Goal: Information Seeking & Learning: Learn about a topic

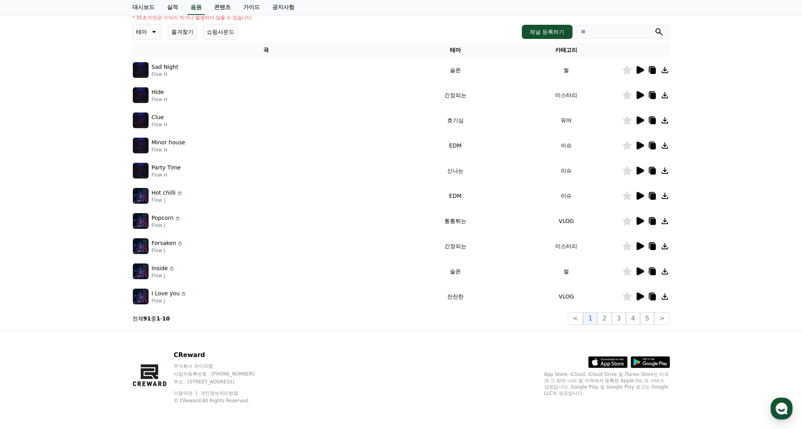
click at [636, 273] on icon at bounding box center [639, 270] width 9 height 9
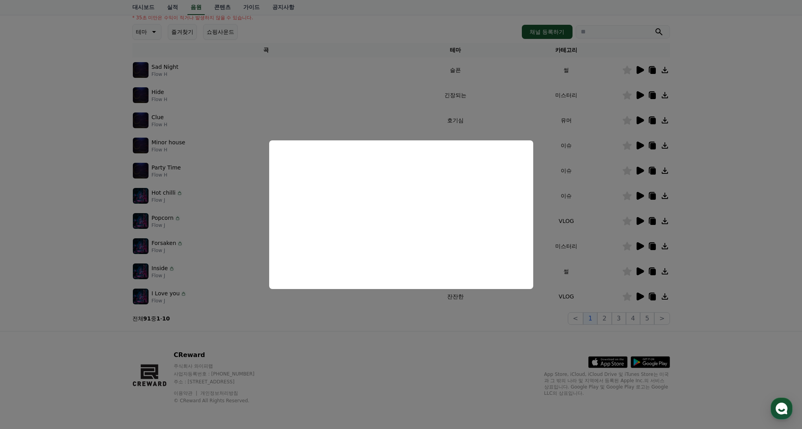
click at [359, 332] on button "close modal" at bounding box center [401, 214] width 802 height 429
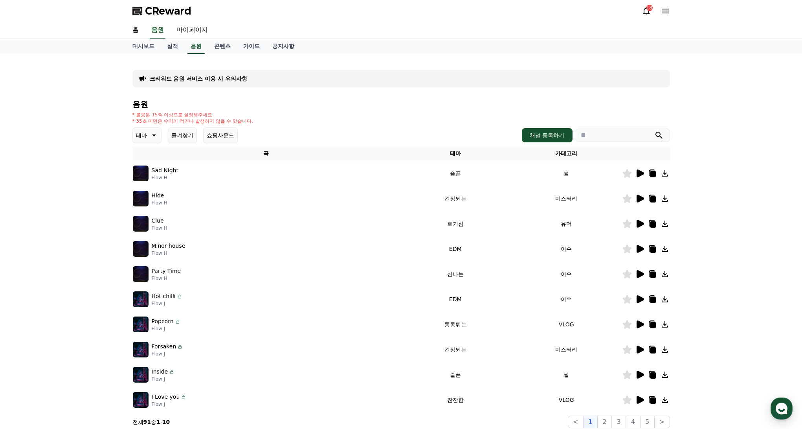
click at [635, 198] on icon at bounding box center [639, 198] width 9 height 9
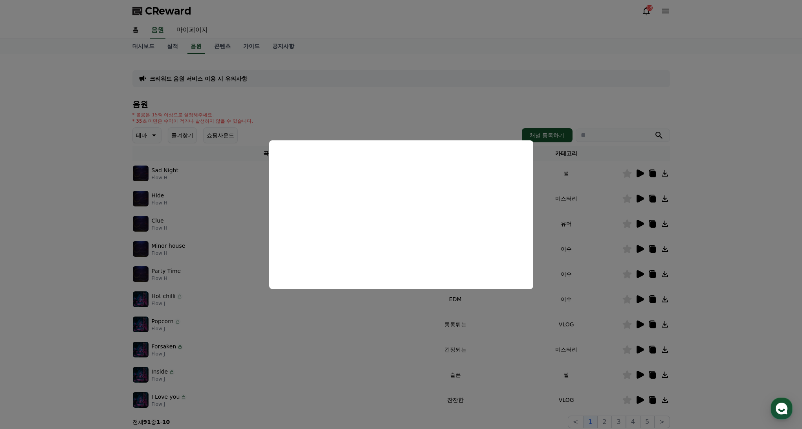
click at [587, 227] on button "close modal" at bounding box center [401, 214] width 802 height 429
click at [592, 212] on td "유머" at bounding box center [566, 223] width 111 height 25
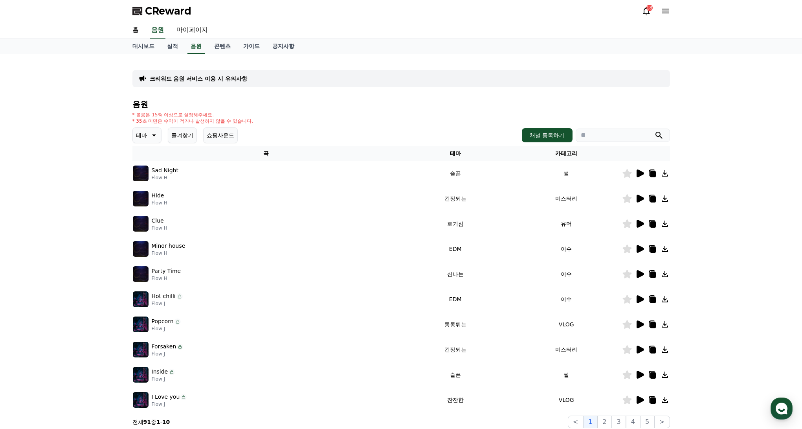
click at [638, 171] on icon at bounding box center [640, 173] width 7 height 8
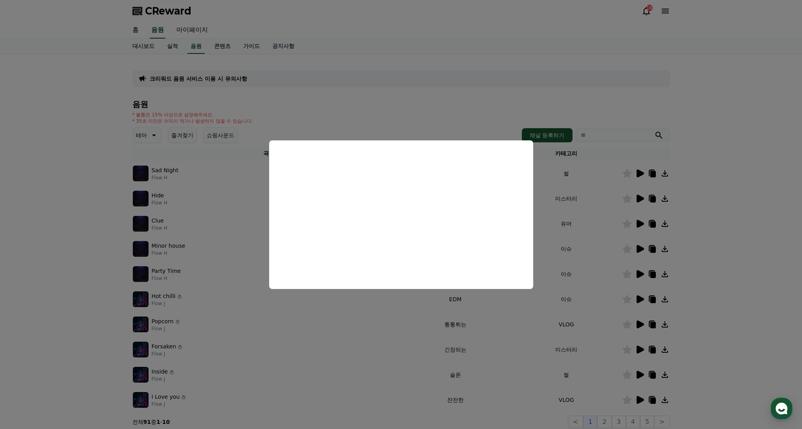
click at [592, 270] on button "close modal" at bounding box center [401, 214] width 802 height 429
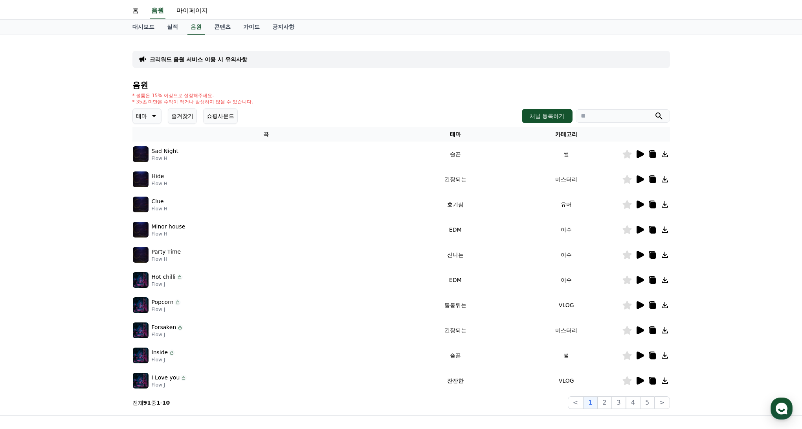
scroll to position [65, 0]
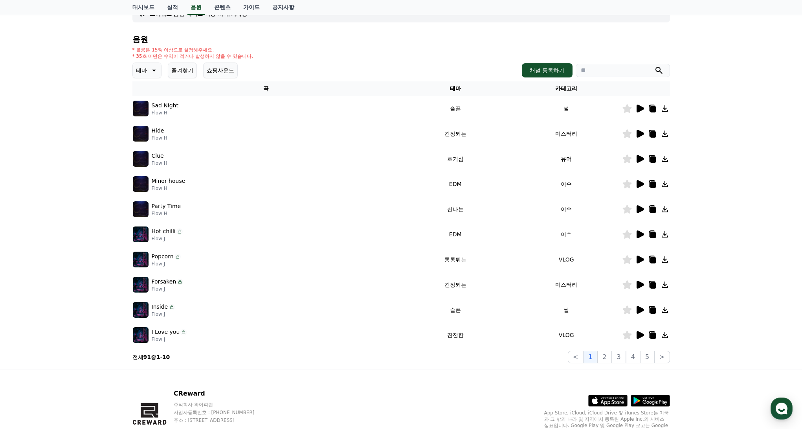
click at [641, 310] on icon at bounding box center [640, 310] width 7 height 8
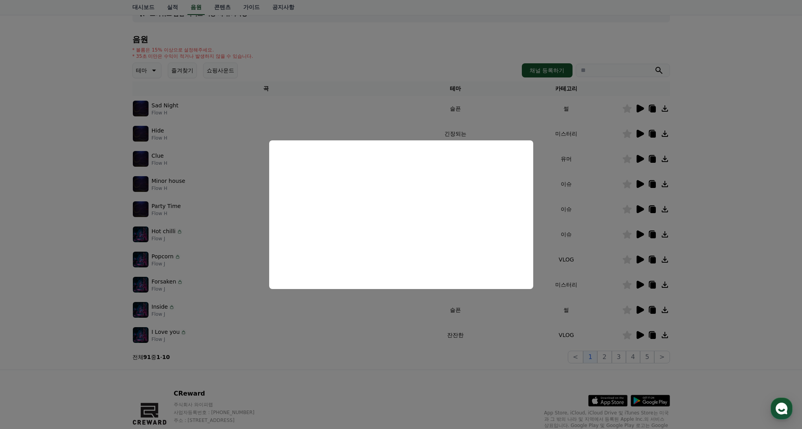
click at [424, 343] on button "close modal" at bounding box center [401, 214] width 802 height 429
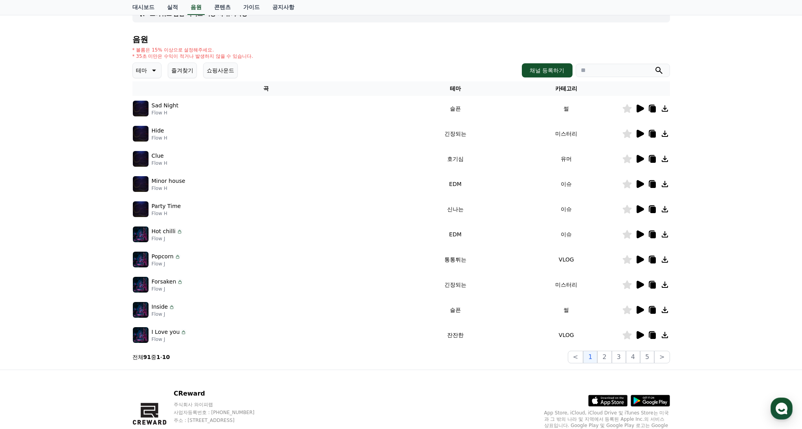
click at [627, 308] on icon at bounding box center [626, 309] width 9 height 9
click at [604, 354] on button "2" at bounding box center [604, 356] width 14 height 13
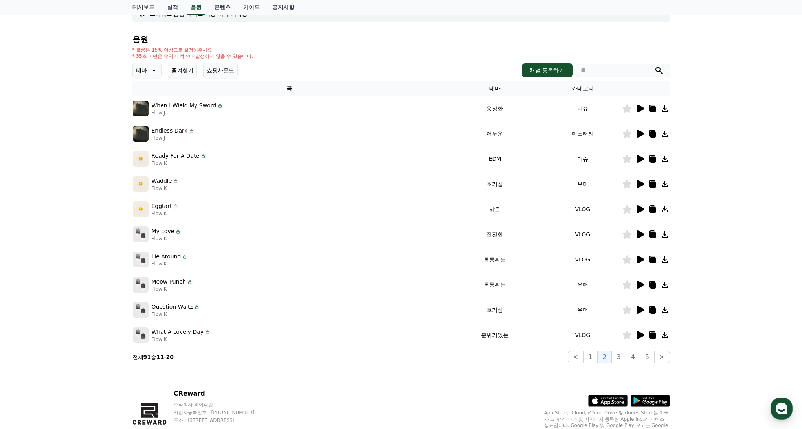
click at [638, 108] on icon at bounding box center [640, 109] width 7 height 8
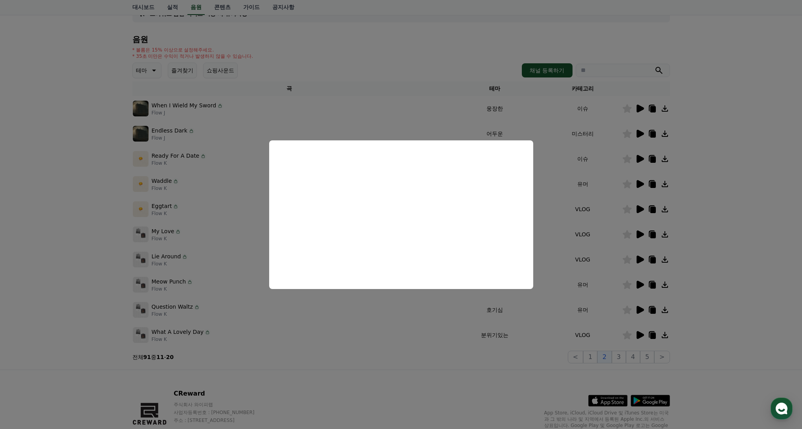
click at [607, 120] on button "close modal" at bounding box center [401, 214] width 802 height 429
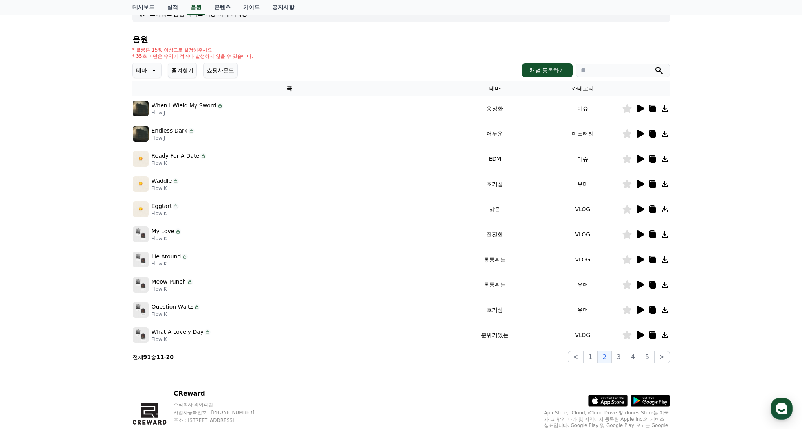
click at [626, 107] on icon at bounding box center [626, 108] width 9 height 9
click at [642, 133] on icon at bounding box center [640, 134] width 7 height 8
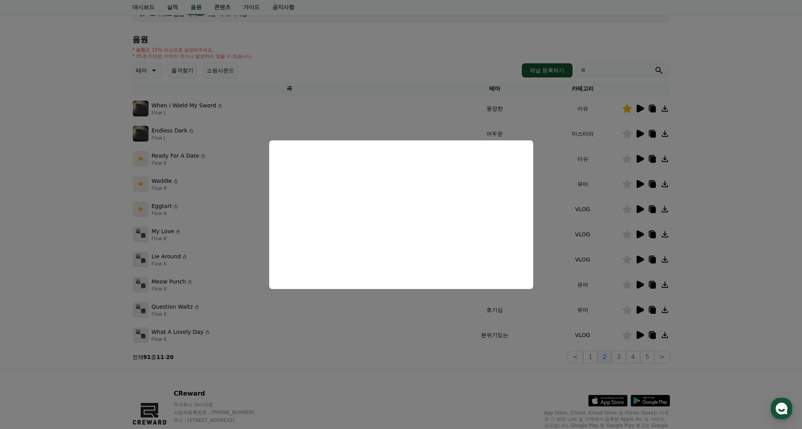
click at [737, 196] on button "close modal" at bounding box center [401, 214] width 802 height 429
click at [723, 222] on div "크리워드 음원 서비스 이용 시 유의사항 음원 * 볼륨은 15% 이상으로 설정해주세요. * 35초 미만은 수익이 적거나 발생하지 않을 수 있습니…" at bounding box center [401, 179] width 802 height 380
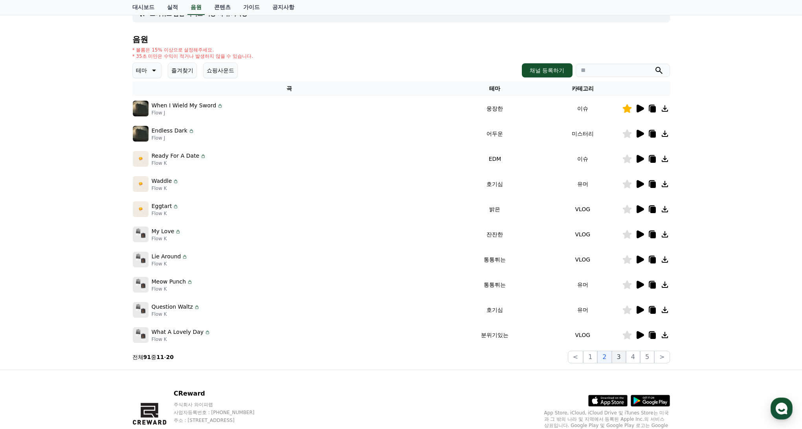
click at [618, 356] on button "3" at bounding box center [619, 356] width 14 height 13
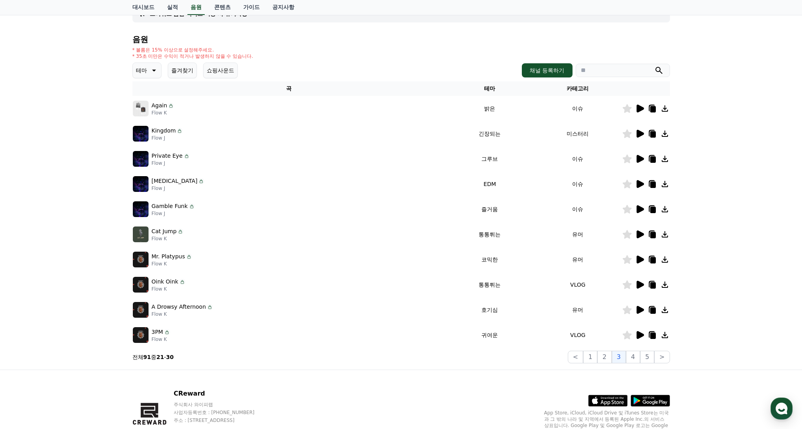
click at [635, 133] on icon at bounding box center [639, 133] width 9 height 9
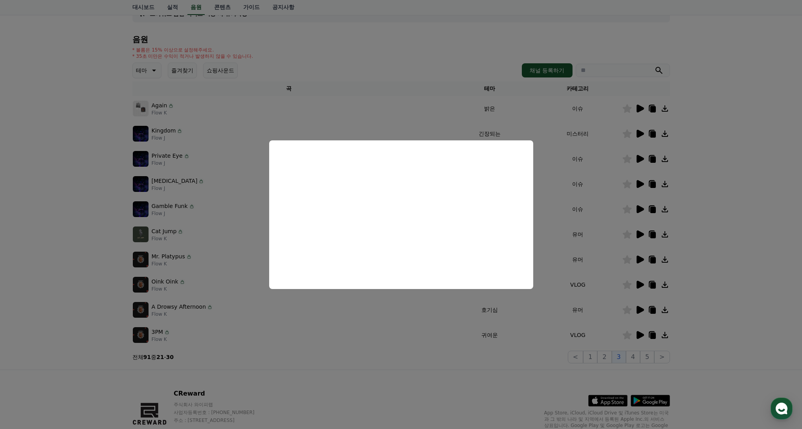
click at [610, 149] on button "close modal" at bounding box center [401, 214] width 802 height 429
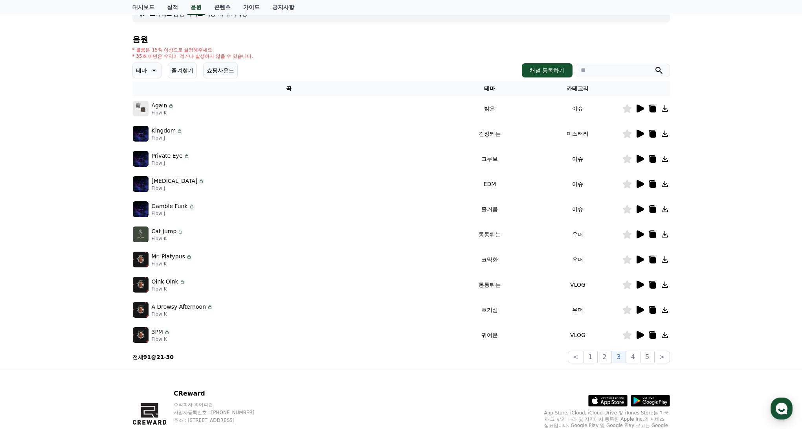
click at [637, 133] on icon at bounding box center [640, 134] width 7 height 8
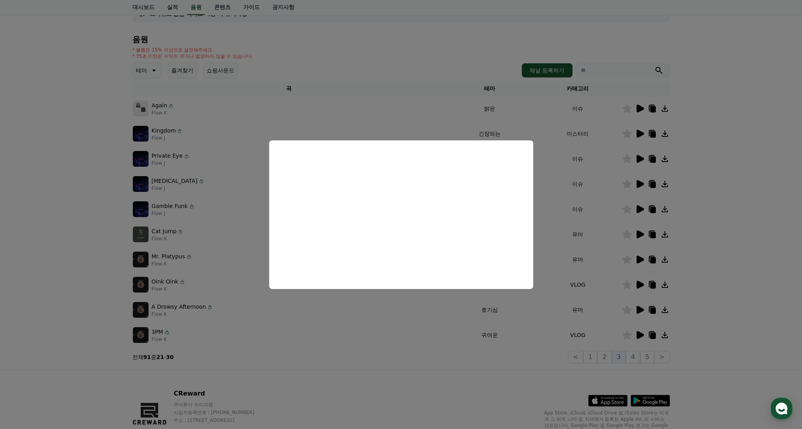
click at [574, 147] on button "close modal" at bounding box center [401, 214] width 802 height 429
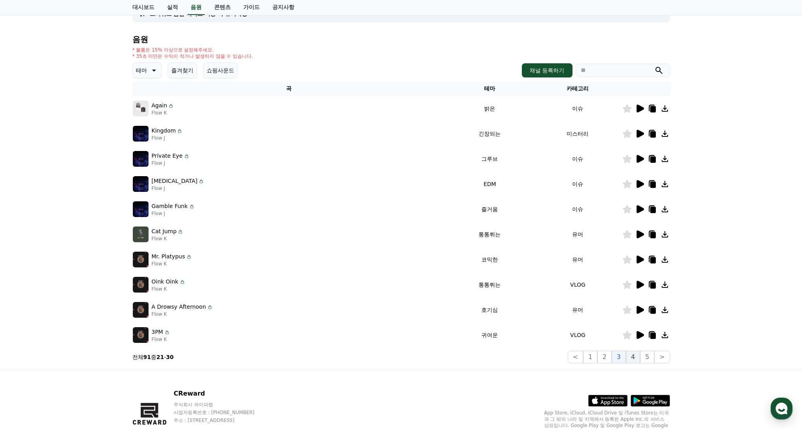
click at [630, 355] on button "4" at bounding box center [633, 356] width 14 height 13
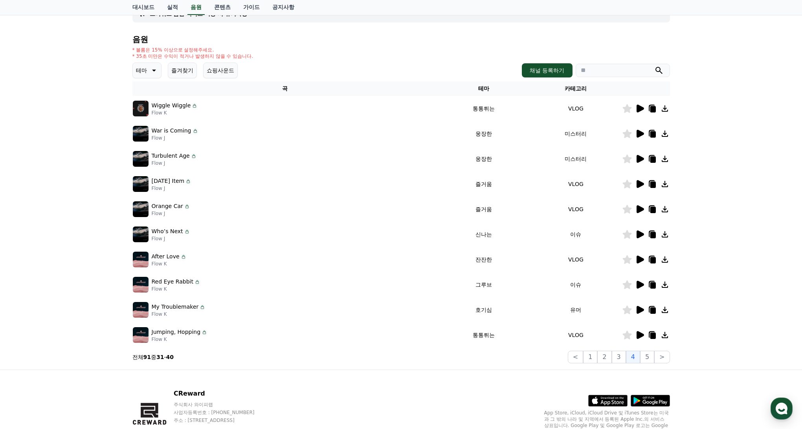
click at [641, 260] on icon at bounding box center [640, 259] width 7 height 8
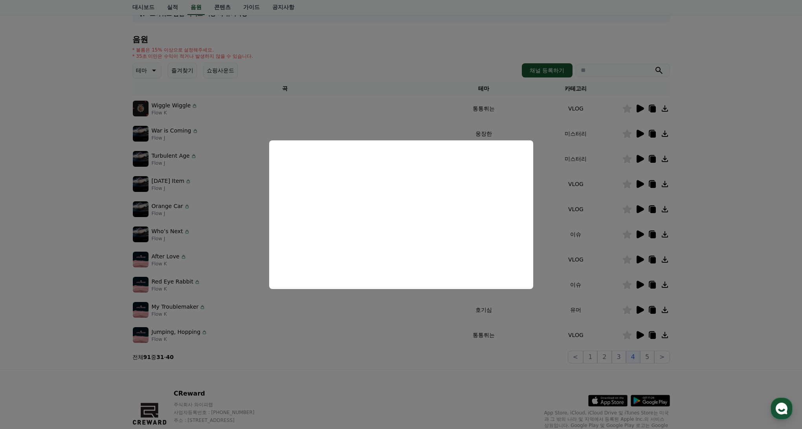
click at [607, 328] on button "close modal" at bounding box center [401, 214] width 802 height 429
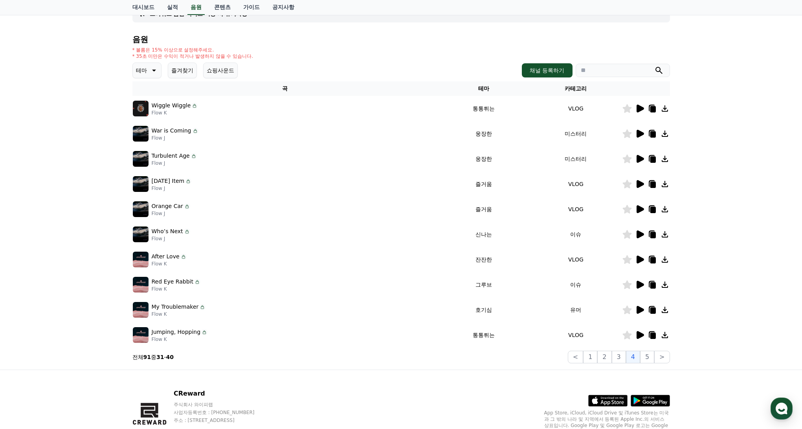
click at [643, 283] on icon at bounding box center [640, 285] width 7 height 8
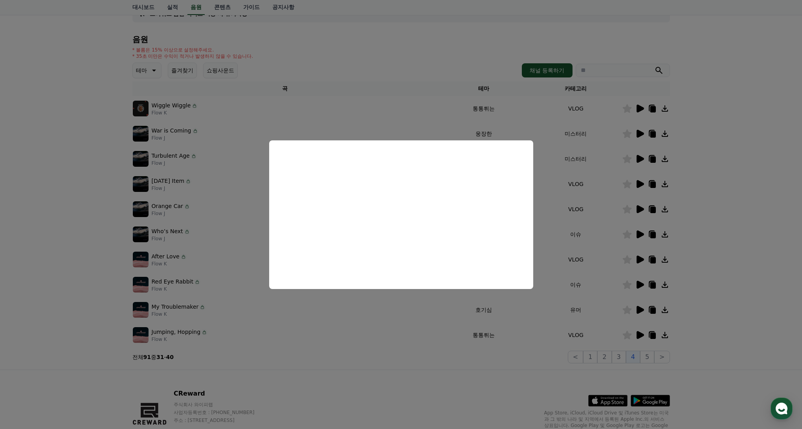
click at [630, 114] on button "close modal" at bounding box center [401, 214] width 802 height 429
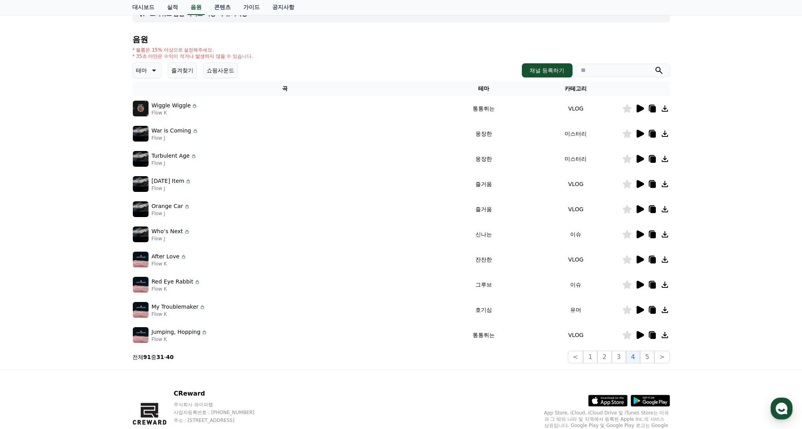
click at [639, 133] on icon at bounding box center [640, 134] width 7 height 8
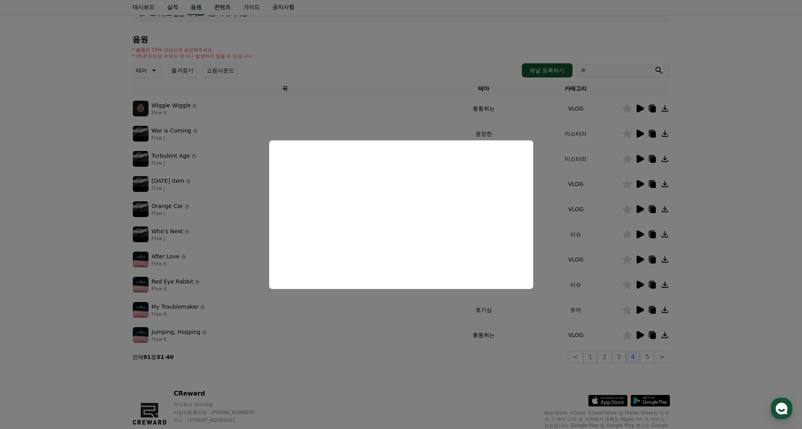
click at [602, 148] on button "close modal" at bounding box center [401, 214] width 802 height 429
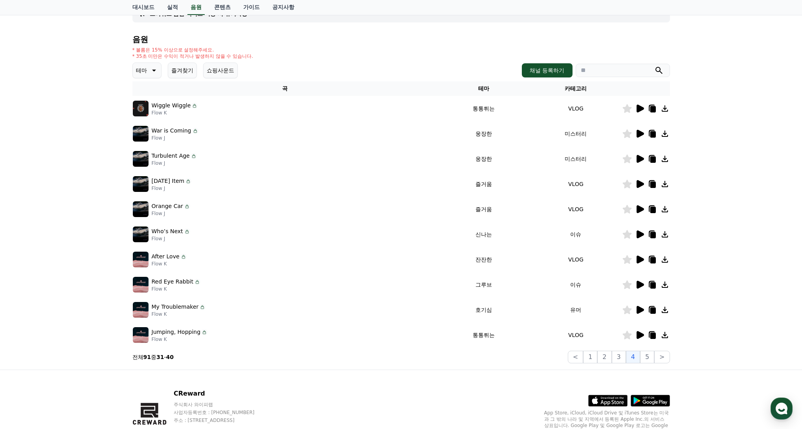
click at [638, 156] on icon at bounding box center [640, 159] width 7 height 8
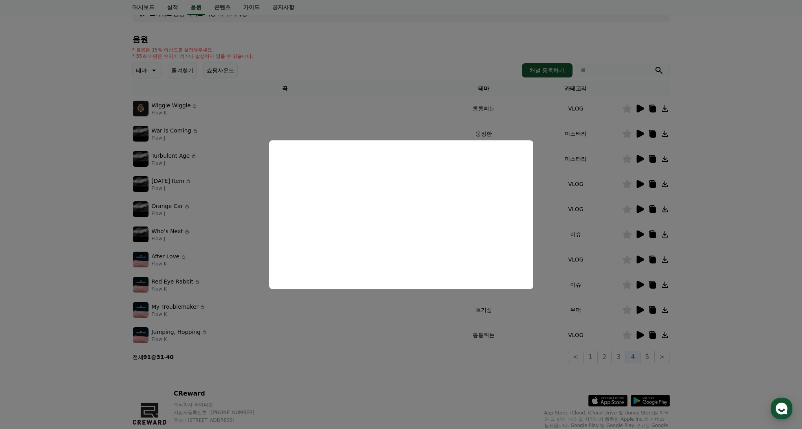
click at [559, 210] on button "close modal" at bounding box center [401, 214] width 802 height 429
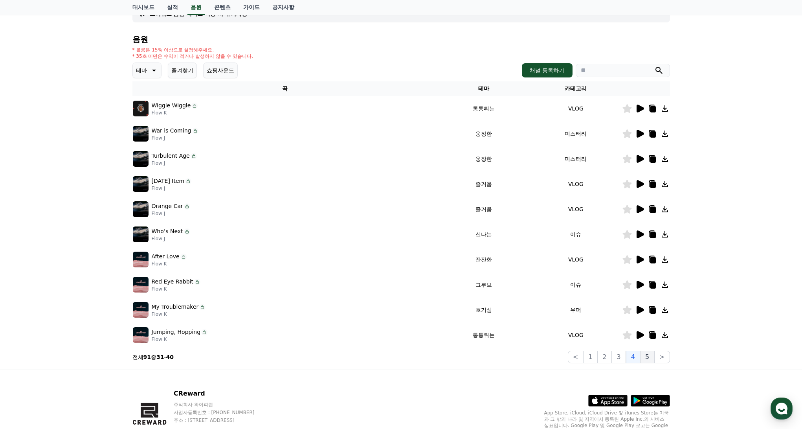
click at [648, 356] on button "5" at bounding box center [647, 356] width 14 height 13
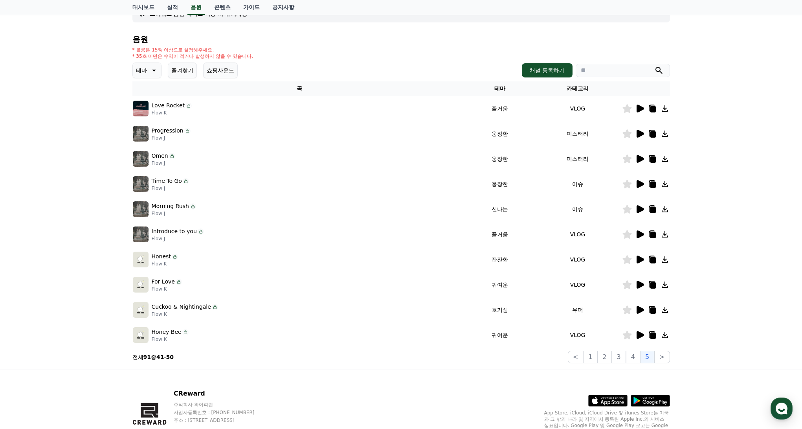
click at [640, 134] on icon at bounding box center [640, 134] width 7 height 8
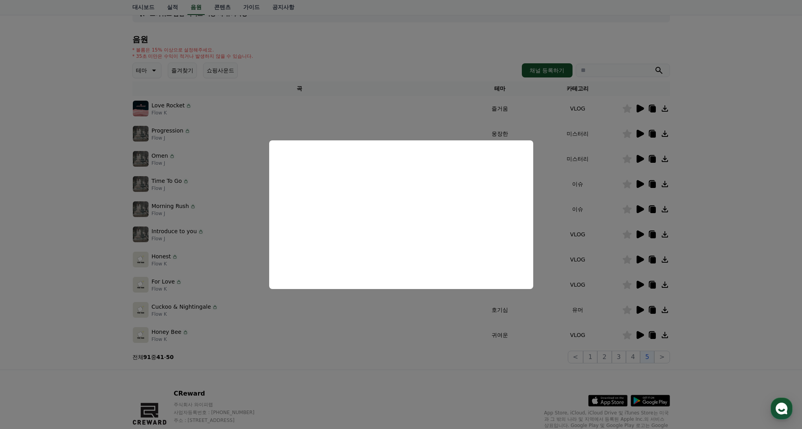
click at [610, 176] on button "close modal" at bounding box center [401, 214] width 802 height 429
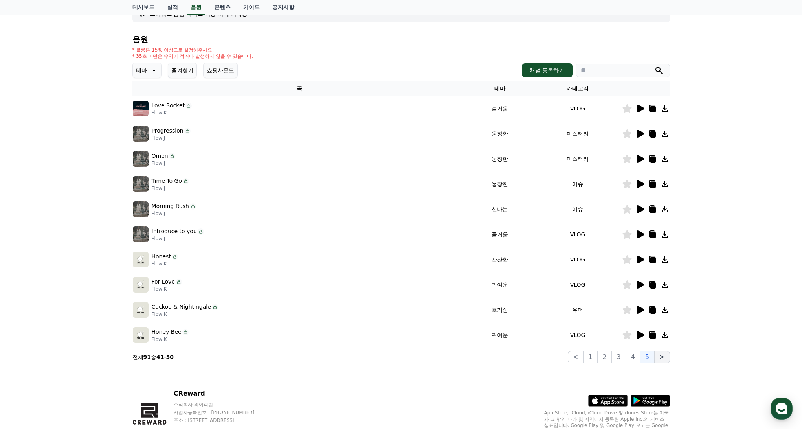
click at [659, 358] on button ">" at bounding box center [661, 356] width 15 height 13
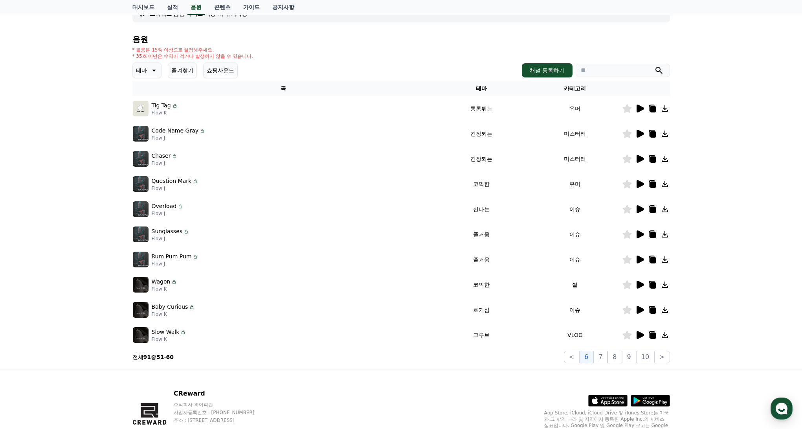
click at [638, 133] on icon at bounding box center [640, 134] width 7 height 8
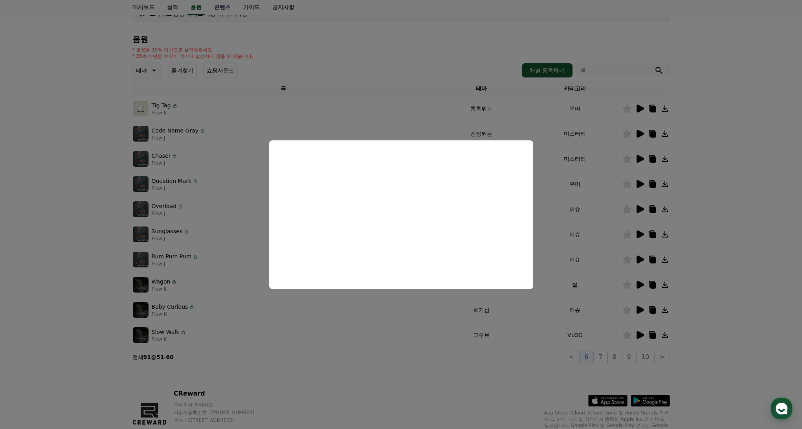
click at [642, 153] on button "close modal" at bounding box center [401, 214] width 802 height 429
click at [642, 158] on icon at bounding box center [640, 159] width 7 height 8
click at [632, 158] on button "close modal" at bounding box center [401, 214] width 802 height 429
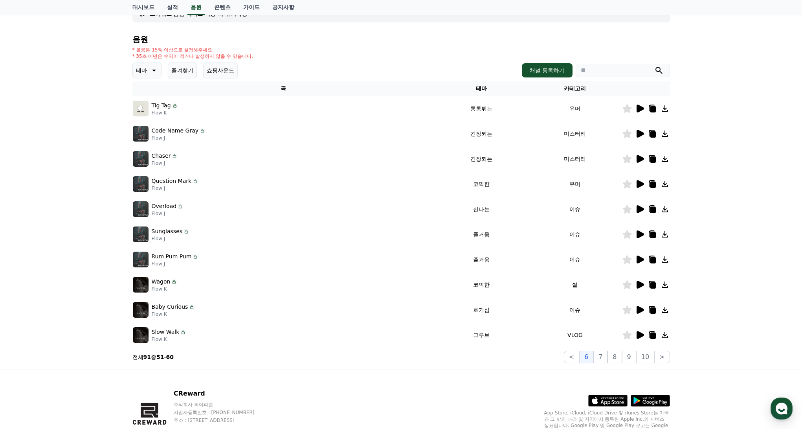
click at [628, 159] on icon at bounding box center [626, 158] width 9 height 9
click at [639, 159] on icon at bounding box center [640, 159] width 7 height 8
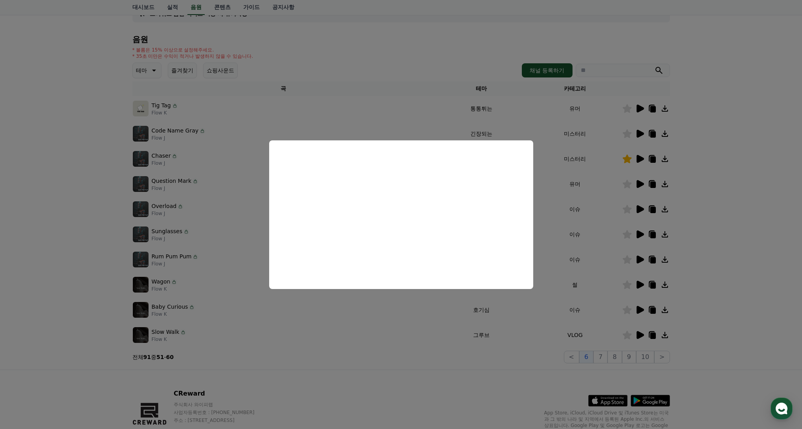
click at [712, 194] on button "close modal" at bounding box center [401, 214] width 802 height 429
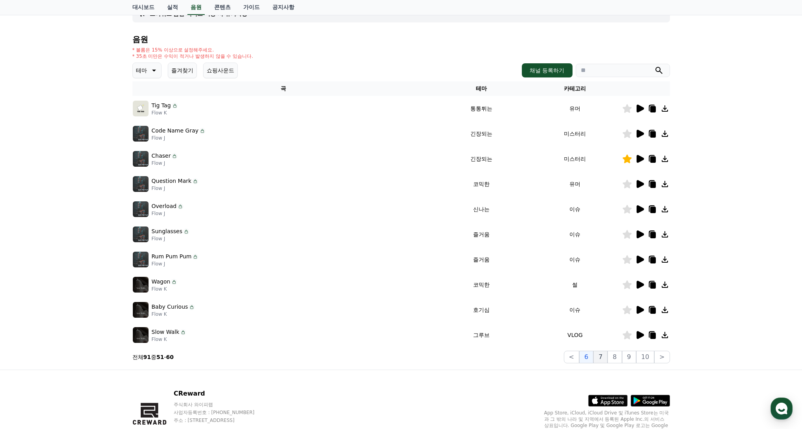
click at [607, 356] on button "7" at bounding box center [600, 356] width 14 height 13
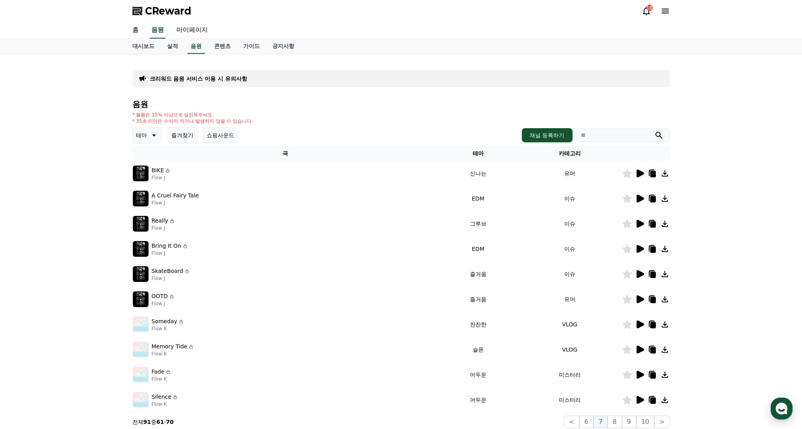
click at [184, 134] on button "즐겨찾기" at bounding box center [182, 135] width 29 height 16
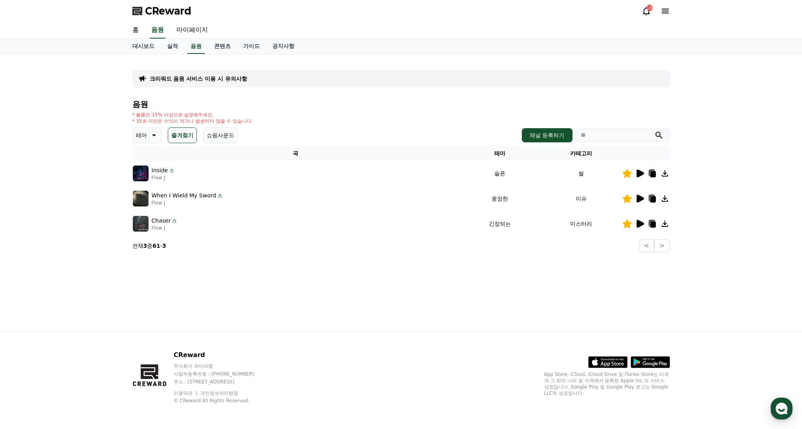
click at [218, 137] on button "쇼핑사운드" at bounding box center [220, 135] width 35 height 16
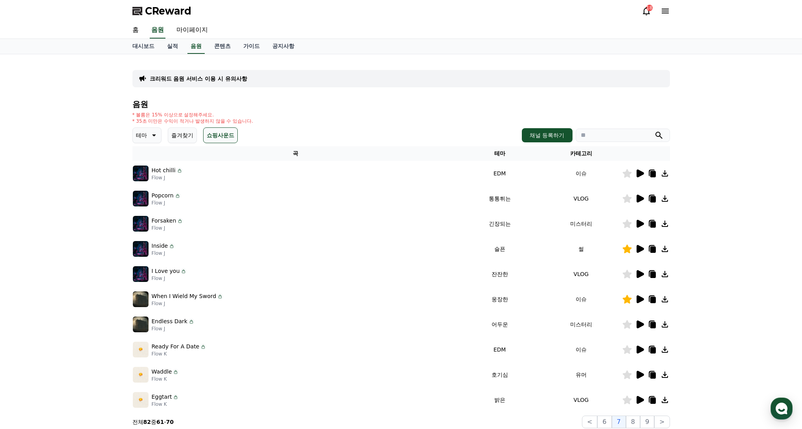
click at [183, 136] on button "즐겨찾기" at bounding box center [182, 135] width 29 height 16
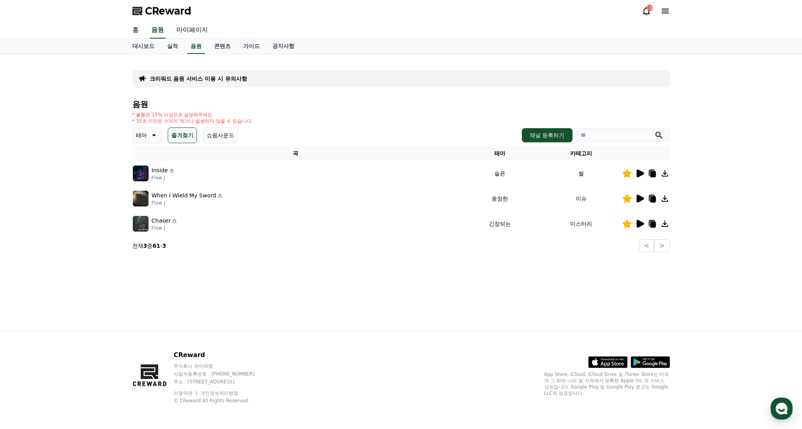
click at [662, 221] on icon at bounding box center [664, 223] width 9 height 9
click at [664, 200] on icon at bounding box center [664, 198] width 9 height 9
click at [662, 174] on icon at bounding box center [664, 173] width 9 height 9
click at [140, 139] on p "테마" at bounding box center [141, 135] width 11 height 11
click at [149, 152] on button "전체" at bounding box center [142, 155] width 17 height 17
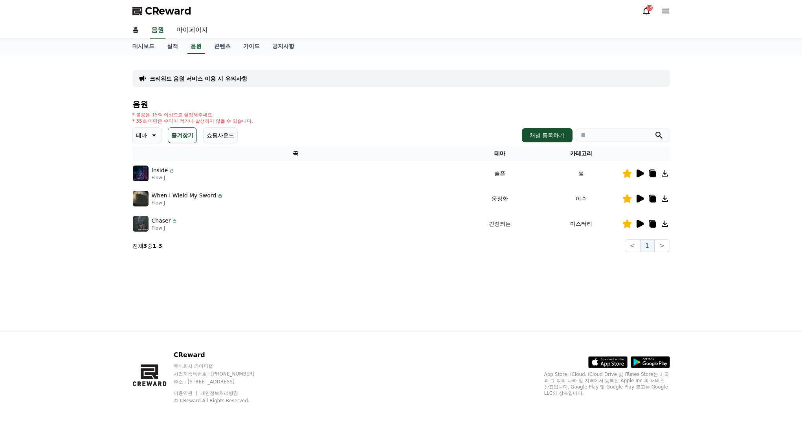
click at [145, 130] on p "테마" at bounding box center [141, 135] width 11 height 11
click at [142, 157] on button "전체" at bounding box center [142, 155] width 17 height 17
click at [174, 139] on button "즐겨찾기" at bounding box center [182, 135] width 29 height 16
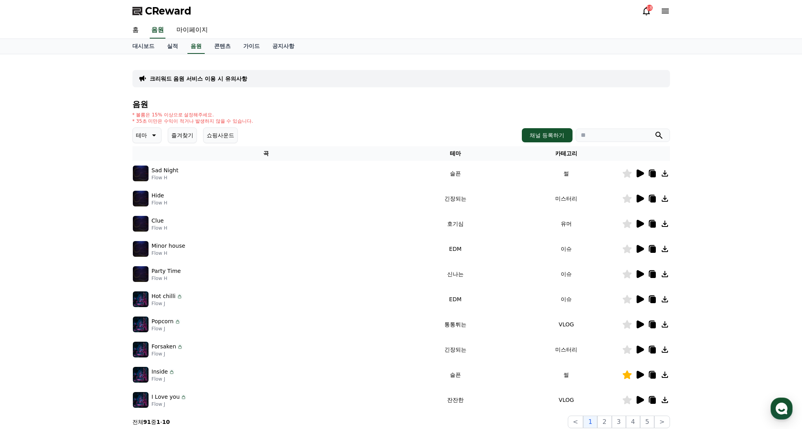
scroll to position [103, 0]
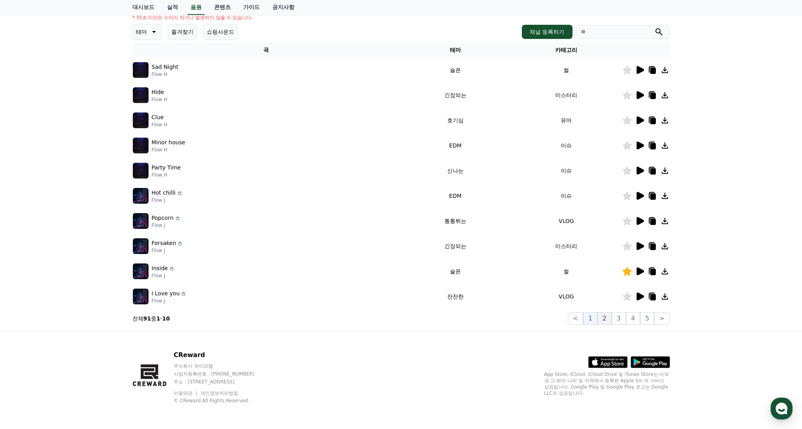
click at [602, 319] on button "2" at bounding box center [604, 318] width 14 height 13
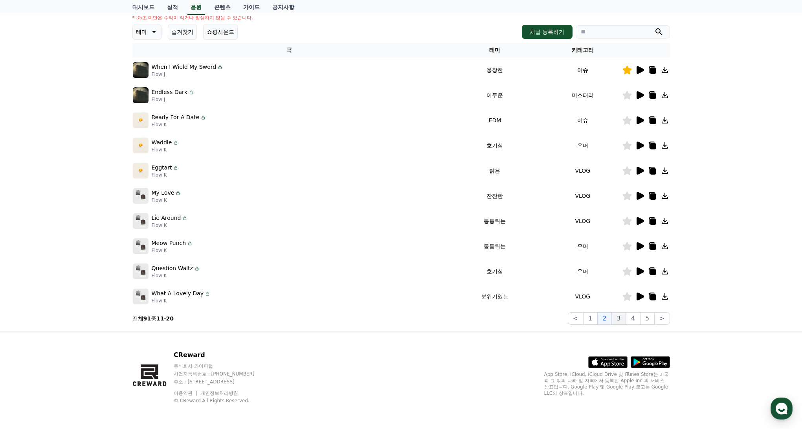
click at [617, 320] on button "3" at bounding box center [619, 318] width 14 height 13
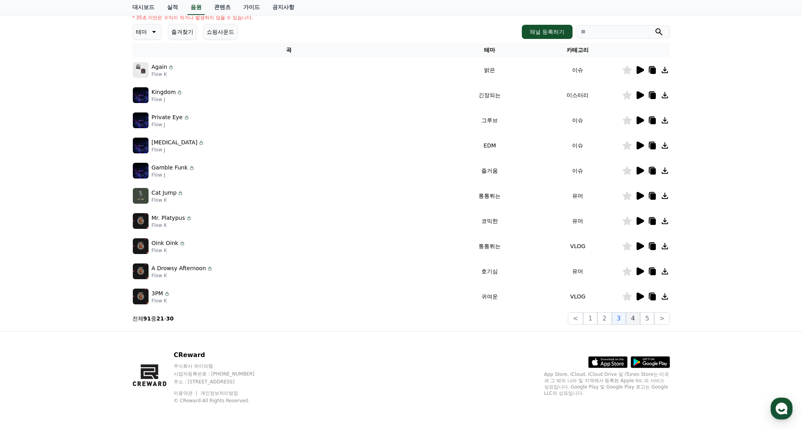
click at [633, 320] on button "4" at bounding box center [633, 318] width 14 height 13
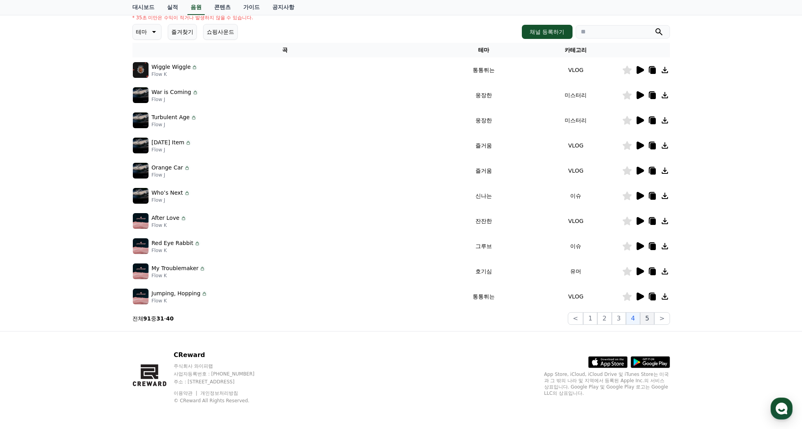
click at [647, 322] on button "5" at bounding box center [647, 318] width 14 height 13
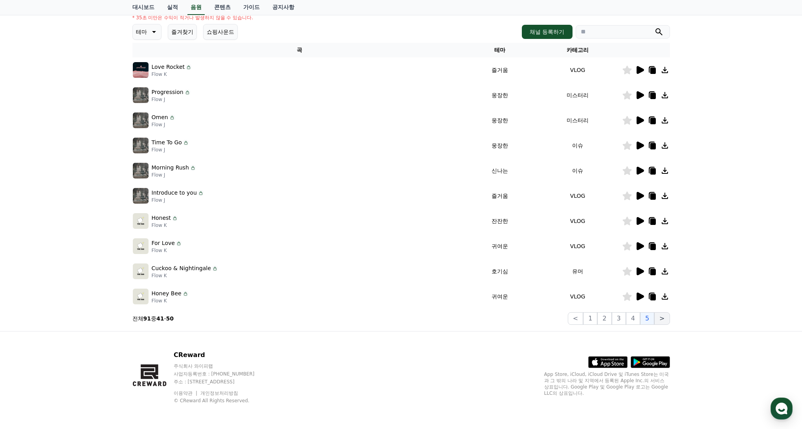
click at [659, 319] on button ">" at bounding box center [661, 318] width 15 height 13
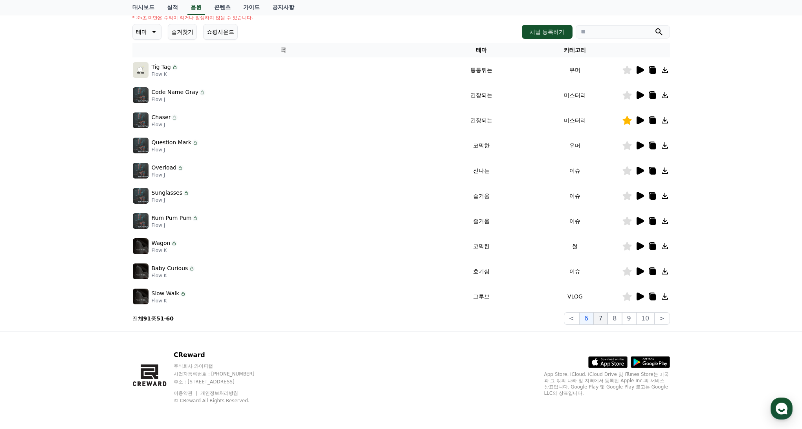
click at [603, 318] on button "7" at bounding box center [600, 318] width 14 height 13
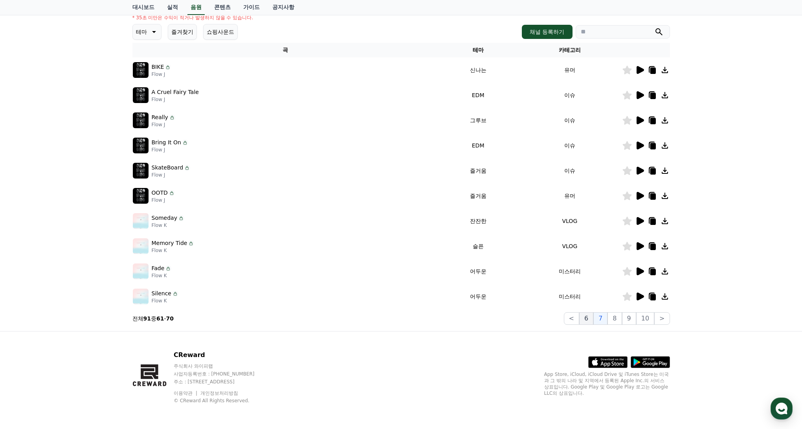
click at [593, 318] on button "6" at bounding box center [586, 318] width 14 height 13
